Goal: Submit feedback/report problem

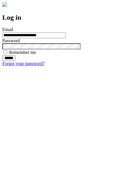
type input "**********"
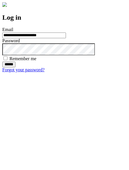
click at [15, 67] on input "******" at bounding box center [8, 65] width 13 height 6
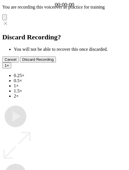
type input "**********"
